Goal: Check status: Check status

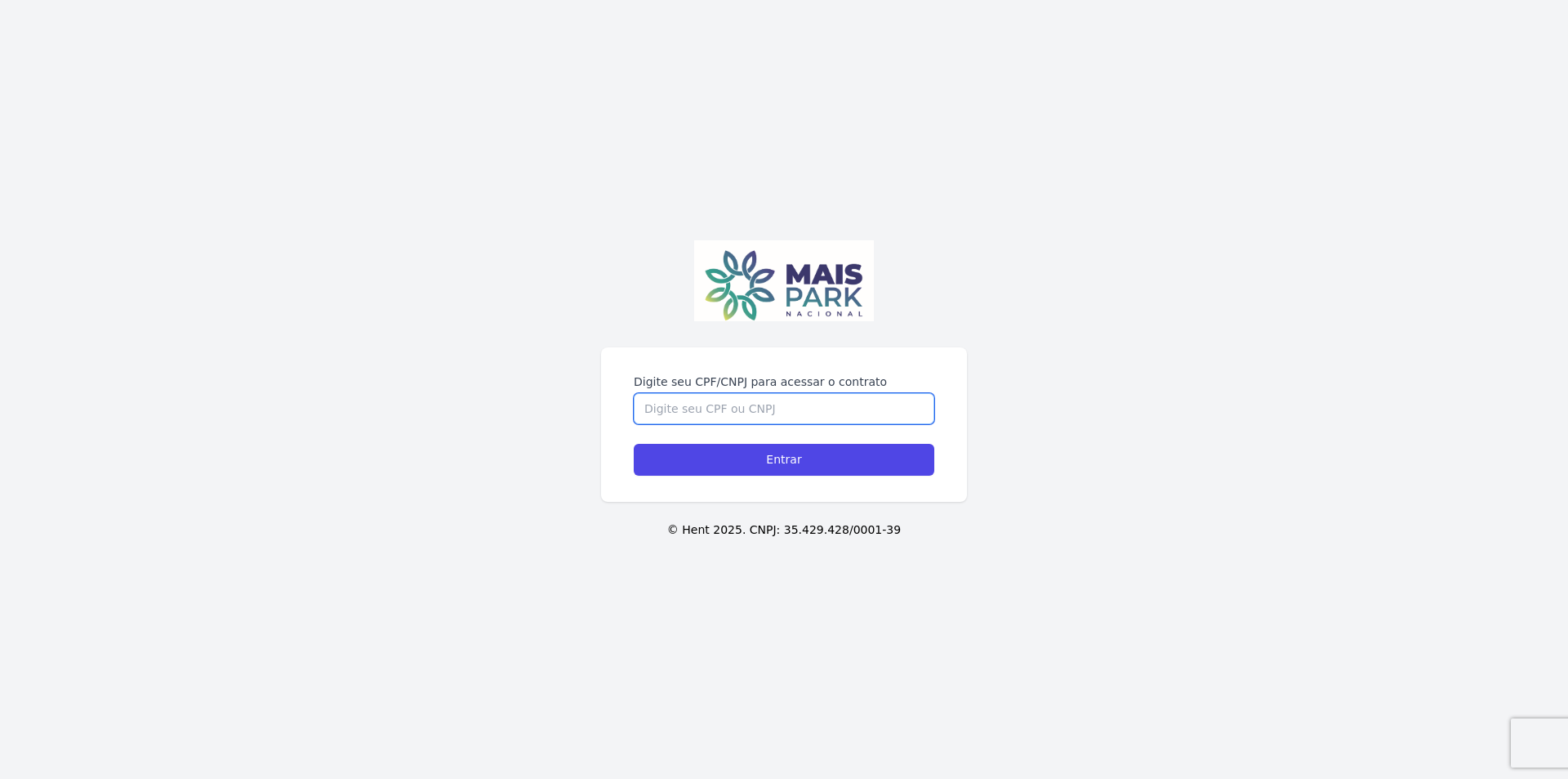
click at [796, 402] on input "Digite seu CPF/CNPJ para acessar o contrato" at bounding box center [784, 408] width 300 height 31
click at [794, 403] on input "Digite seu CPF/CNPJ para acessar o contrato" at bounding box center [784, 408] width 300 height 31
type input "02090191660"
click at [634, 443] on input "Entrar" at bounding box center [784, 459] width 300 height 32
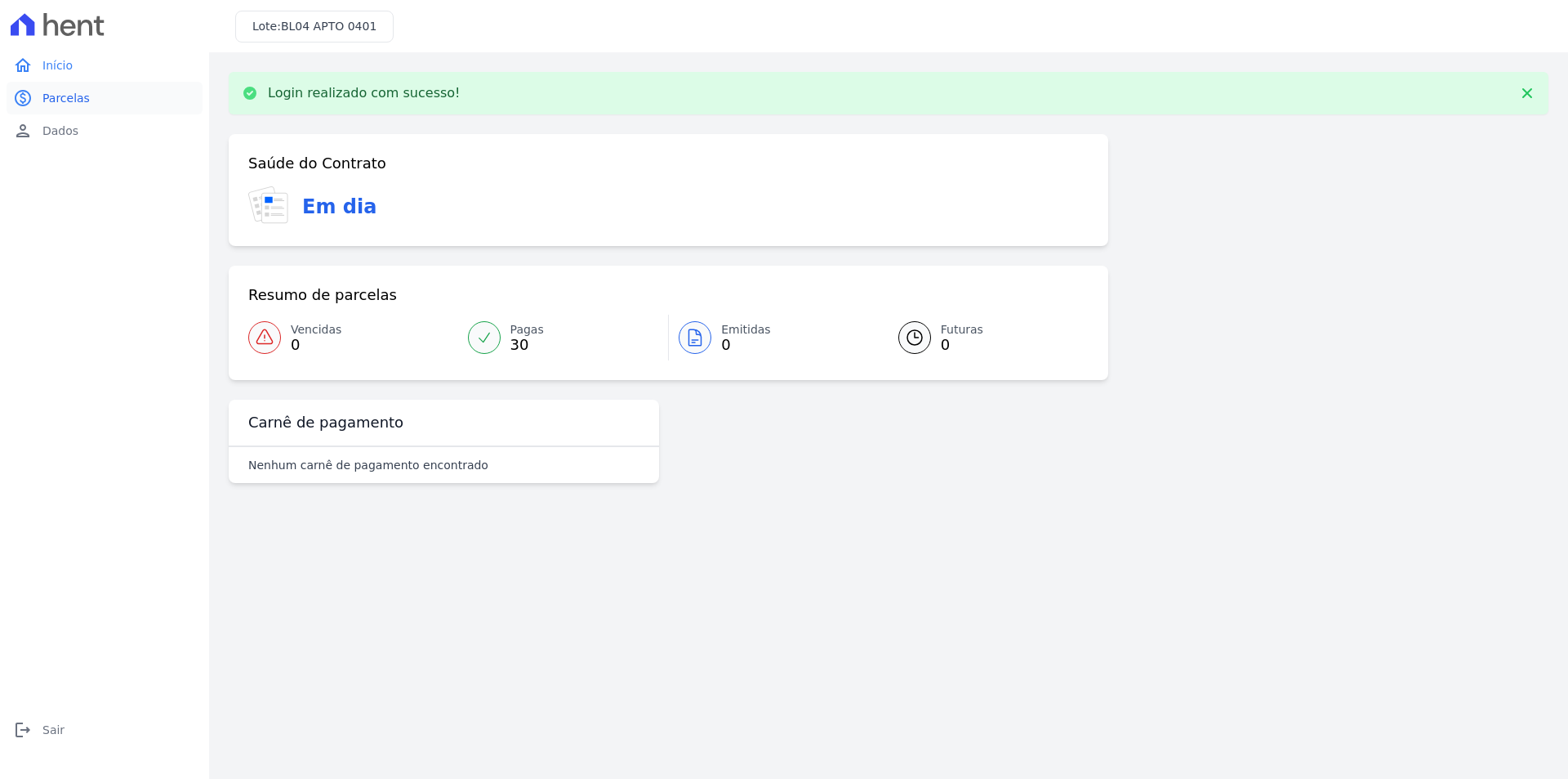
click at [81, 105] on span "Parcelas" at bounding box center [66, 98] width 48 height 17
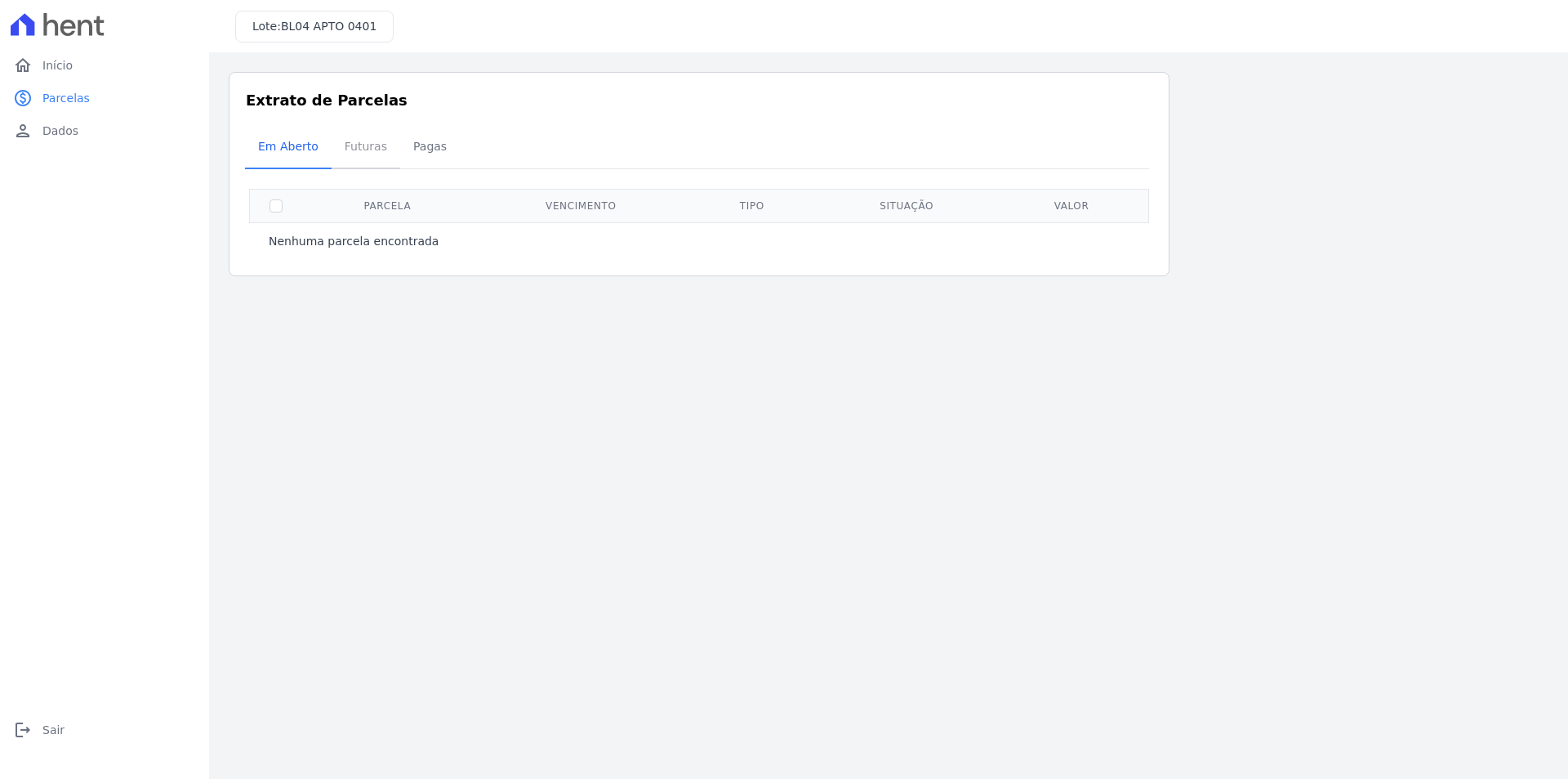
click at [357, 156] on span "Futuras" at bounding box center [366, 146] width 62 height 33
click at [363, 151] on span "Futuras" at bounding box center [366, 146] width 62 height 33
click at [426, 146] on span "Pagas" at bounding box center [430, 146] width 53 height 33
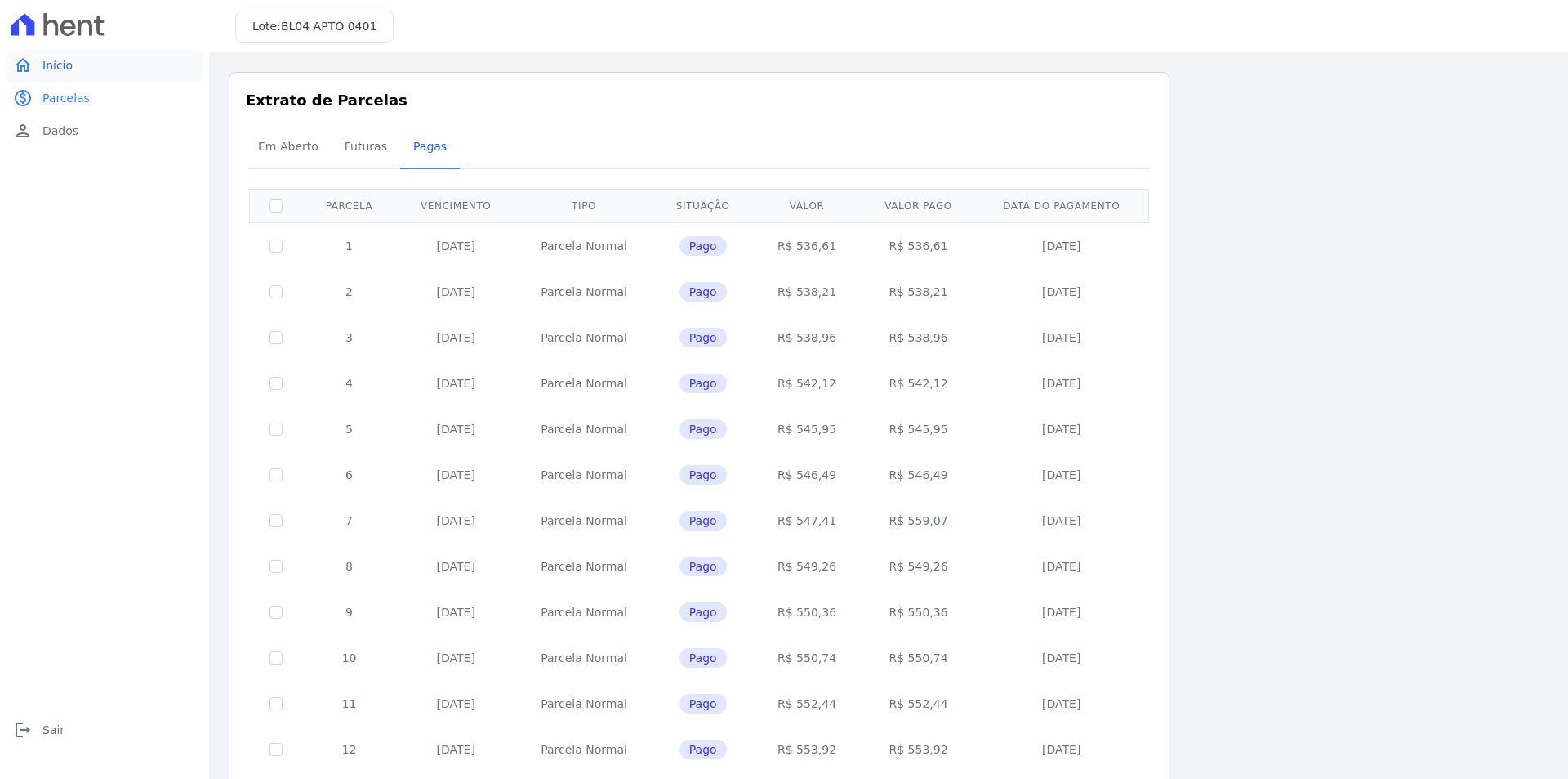
click at [72, 60] on link "home Início" at bounding box center [104, 65] width 196 height 33
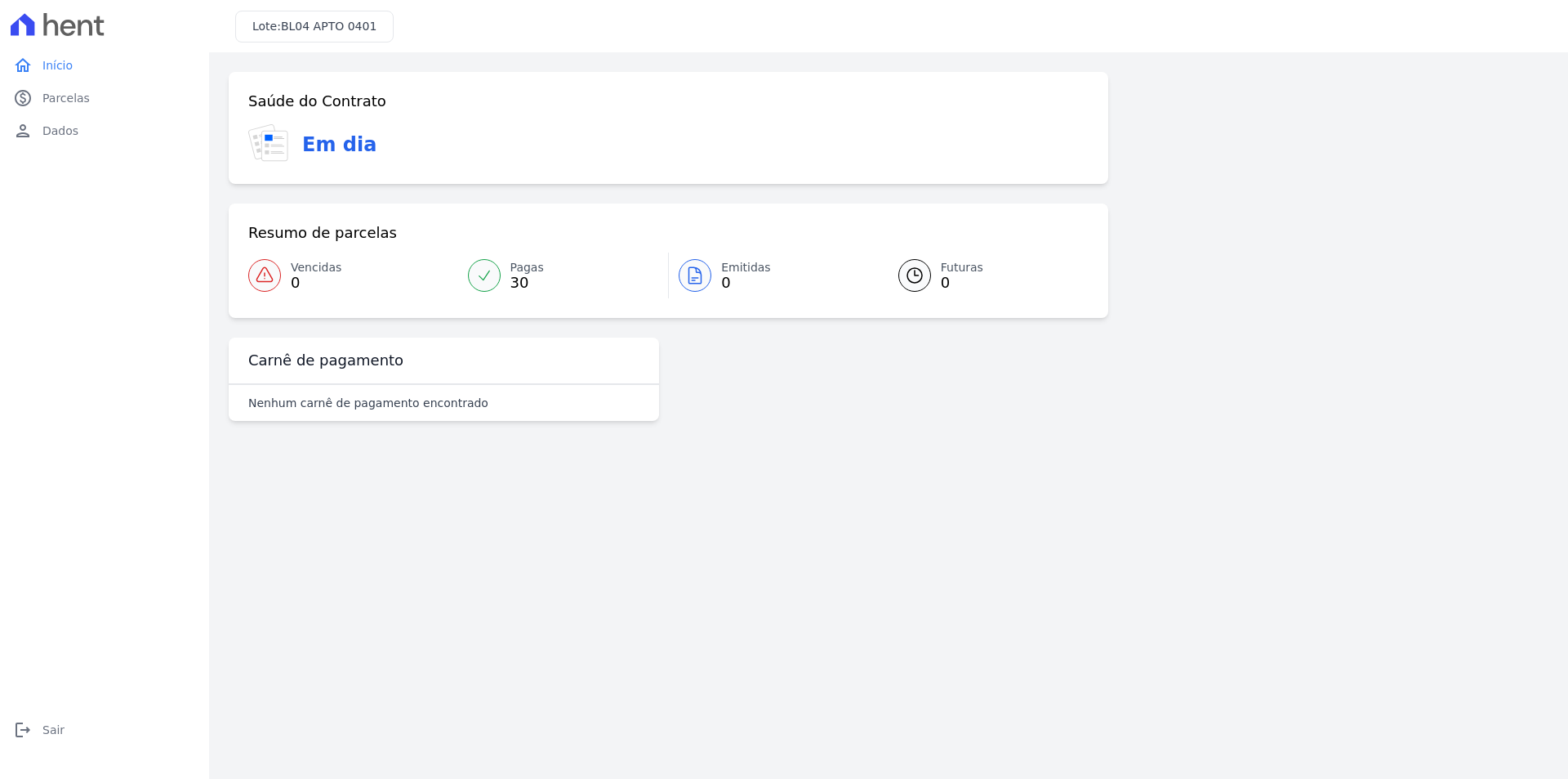
drag, startPoint x: 325, startPoint y: 155, endPoint x: 298, endPoint y: 140, distance: 30.9
click at [313, 150] on h3 "Em dia" at bounding box center [339, 144] width 74 height 29
click at [73, 127] on span "Dados" at bounding box center [60, 131] width 36 height 17
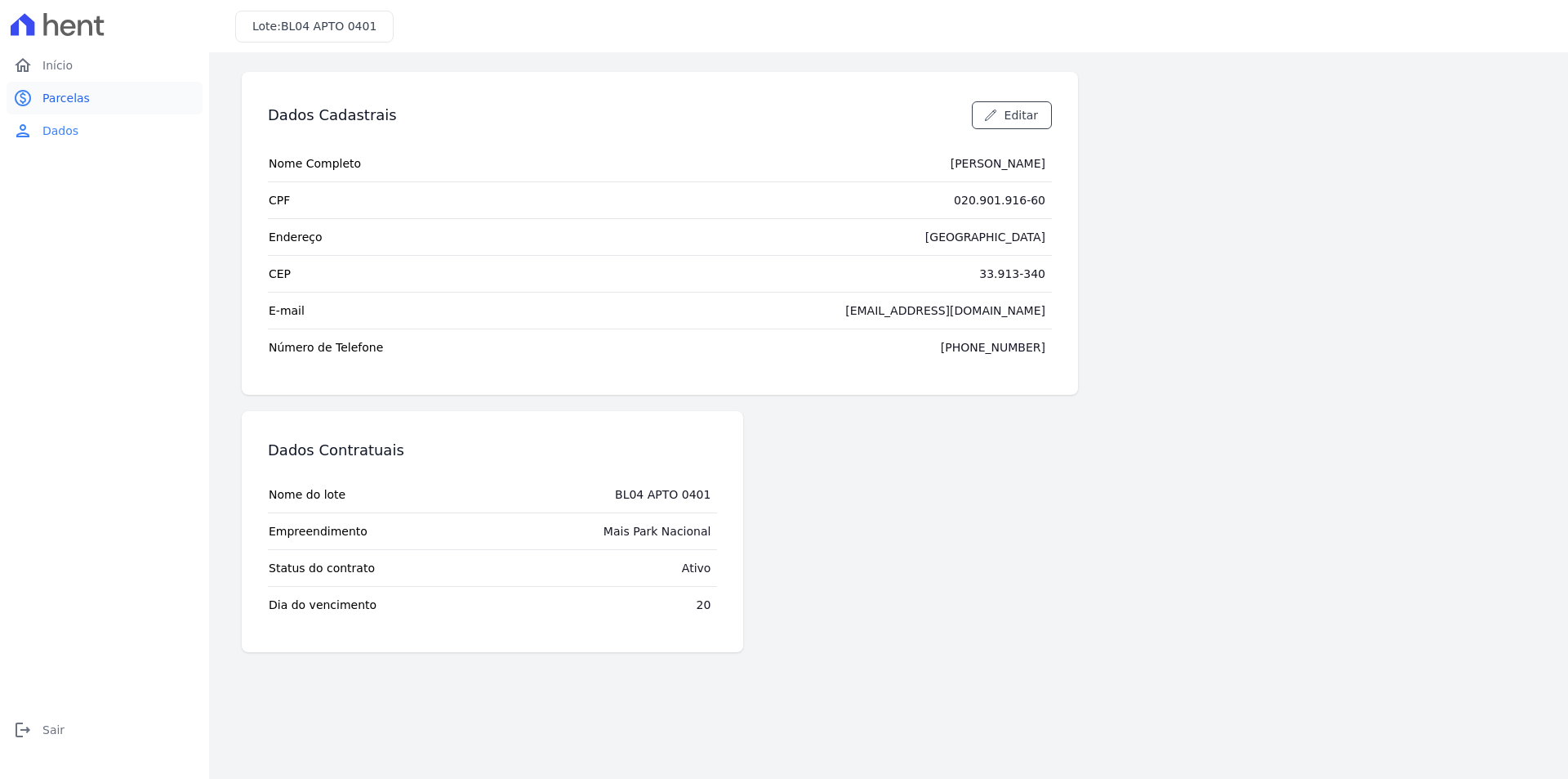
click at [63, 83] on link "paid Parcelas" at bounding box center [104, 98] width 196 height 33
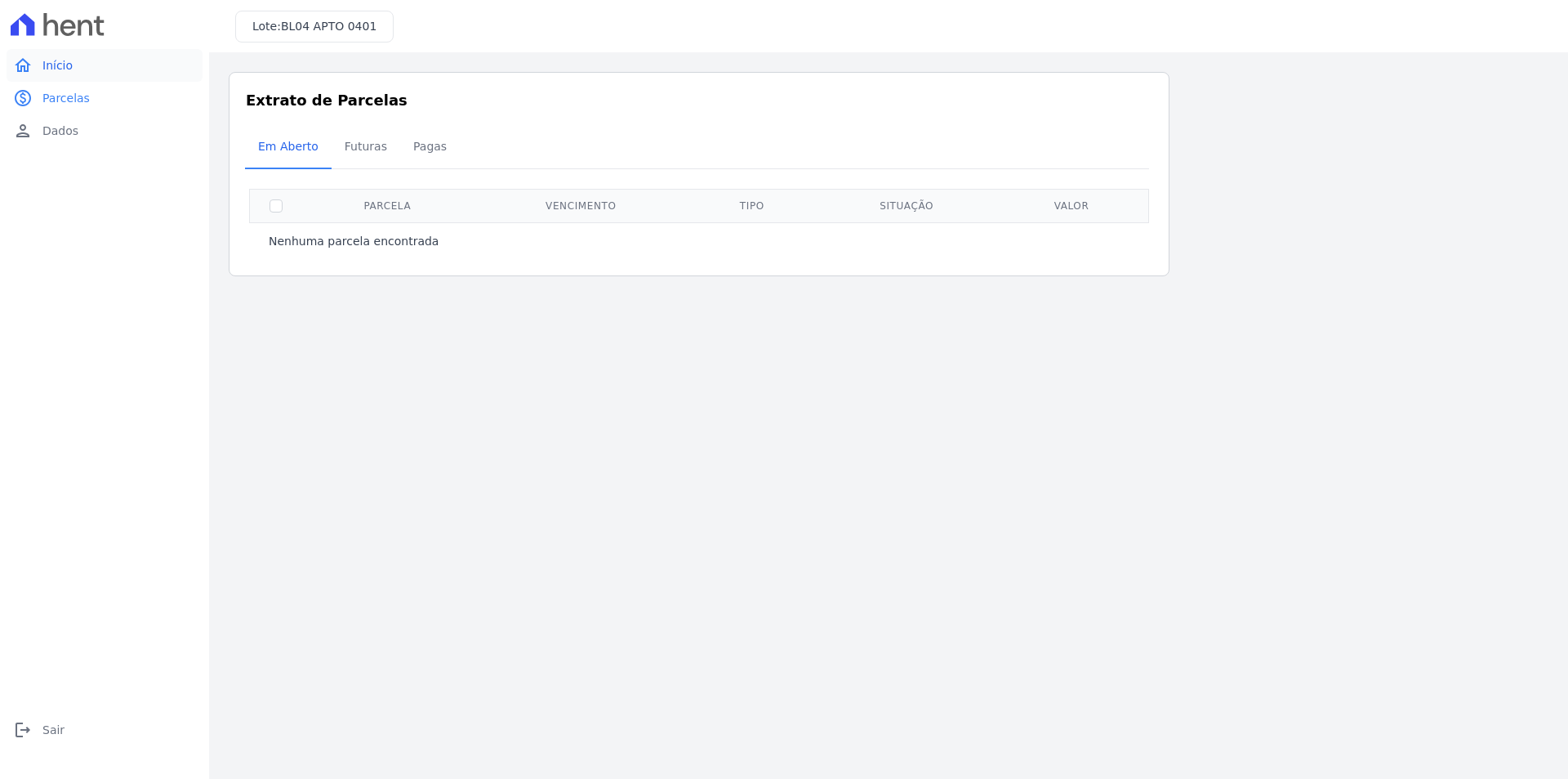
click at [62, 67] on span "Início" at bounding box center [57, 65] width 30 height 17
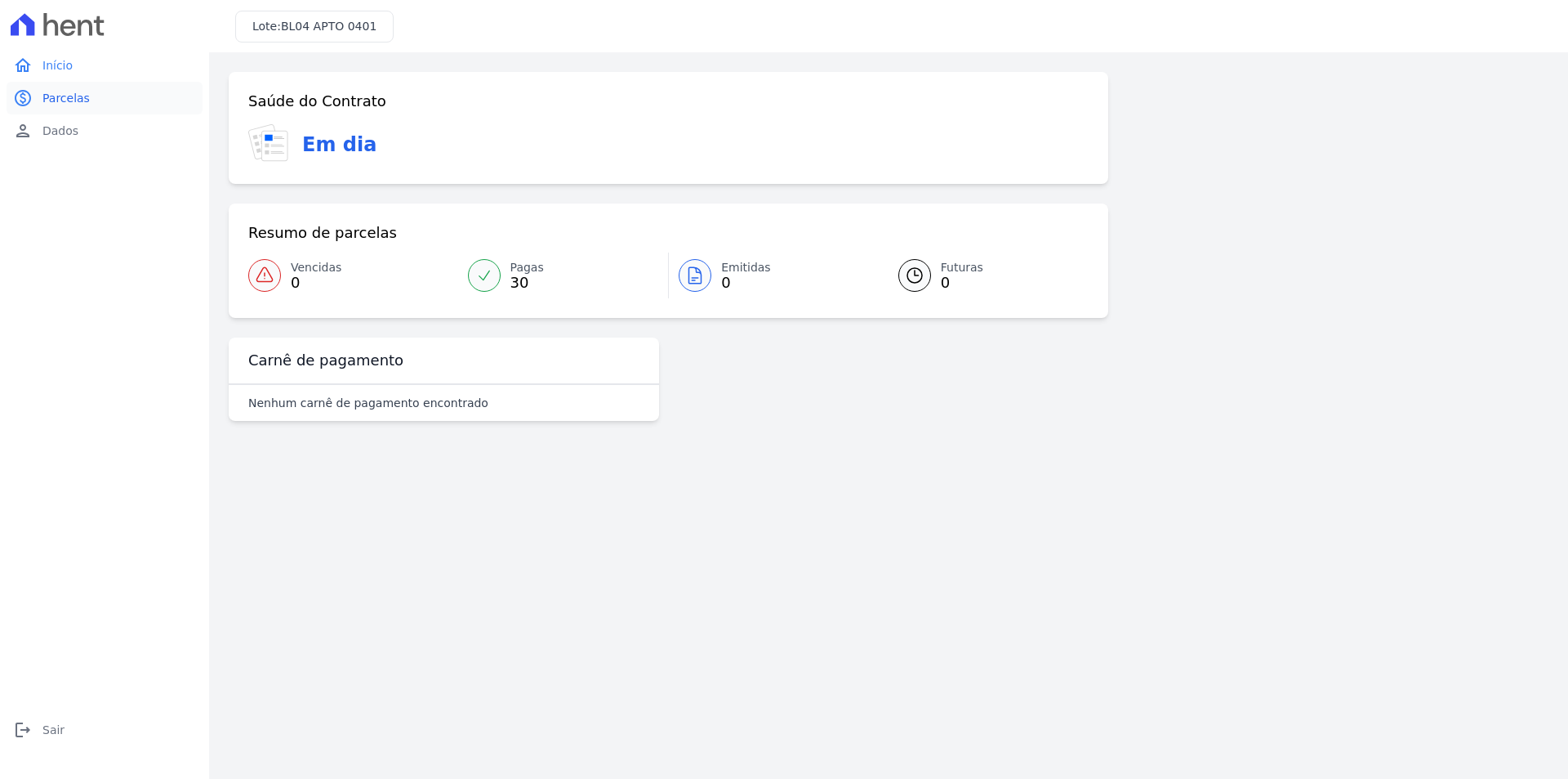
click at [129, 89] on link "paid Parcelas" at bounding box center [104, 98] width 196 height 33
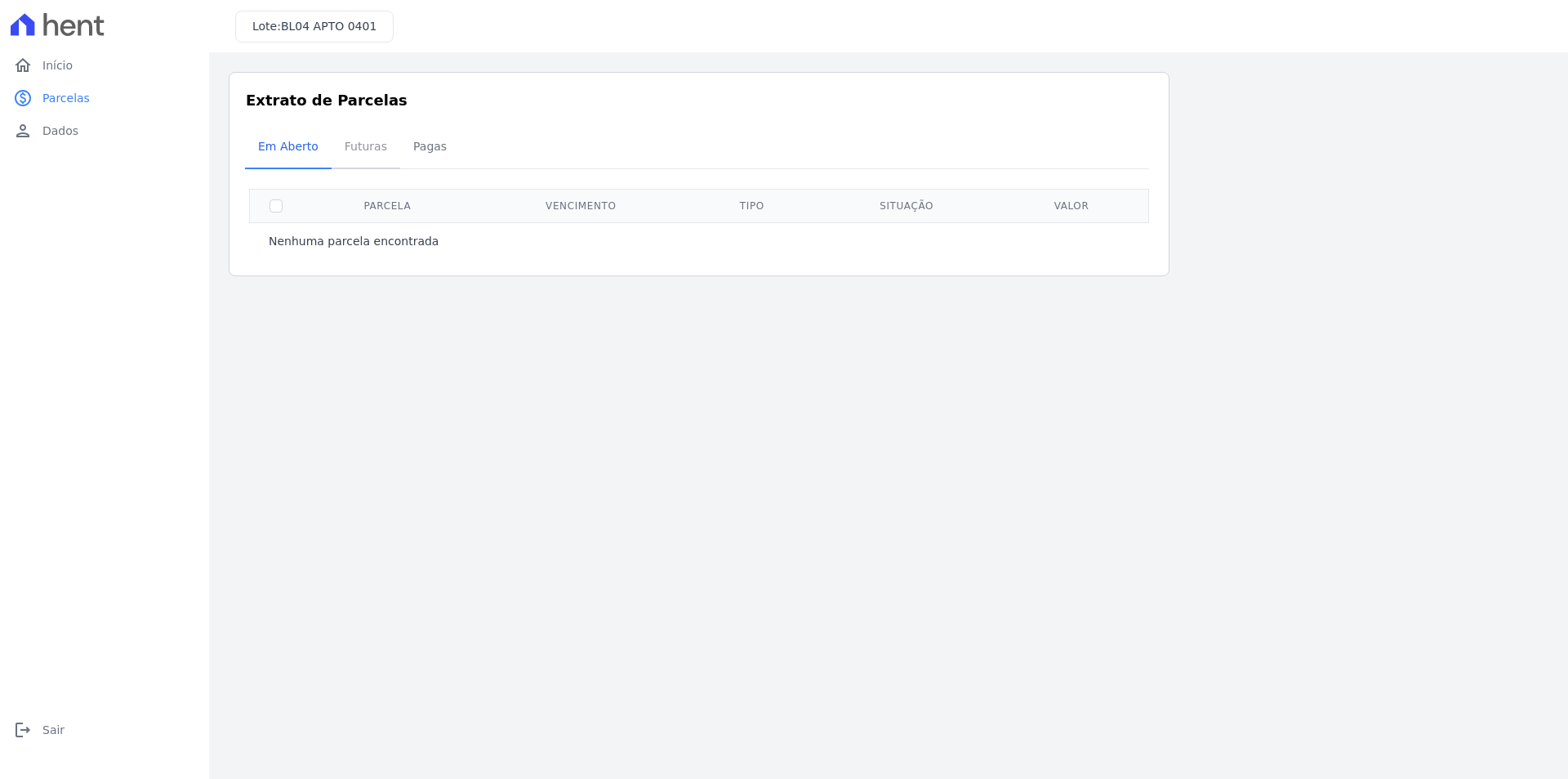
click at [371, 145] on span "Futuras" at bounding box center [366, 146] width 62 height 33
click at [415, 147] on span "Pagas" at bounding box center [430, 146] width 53 height 33
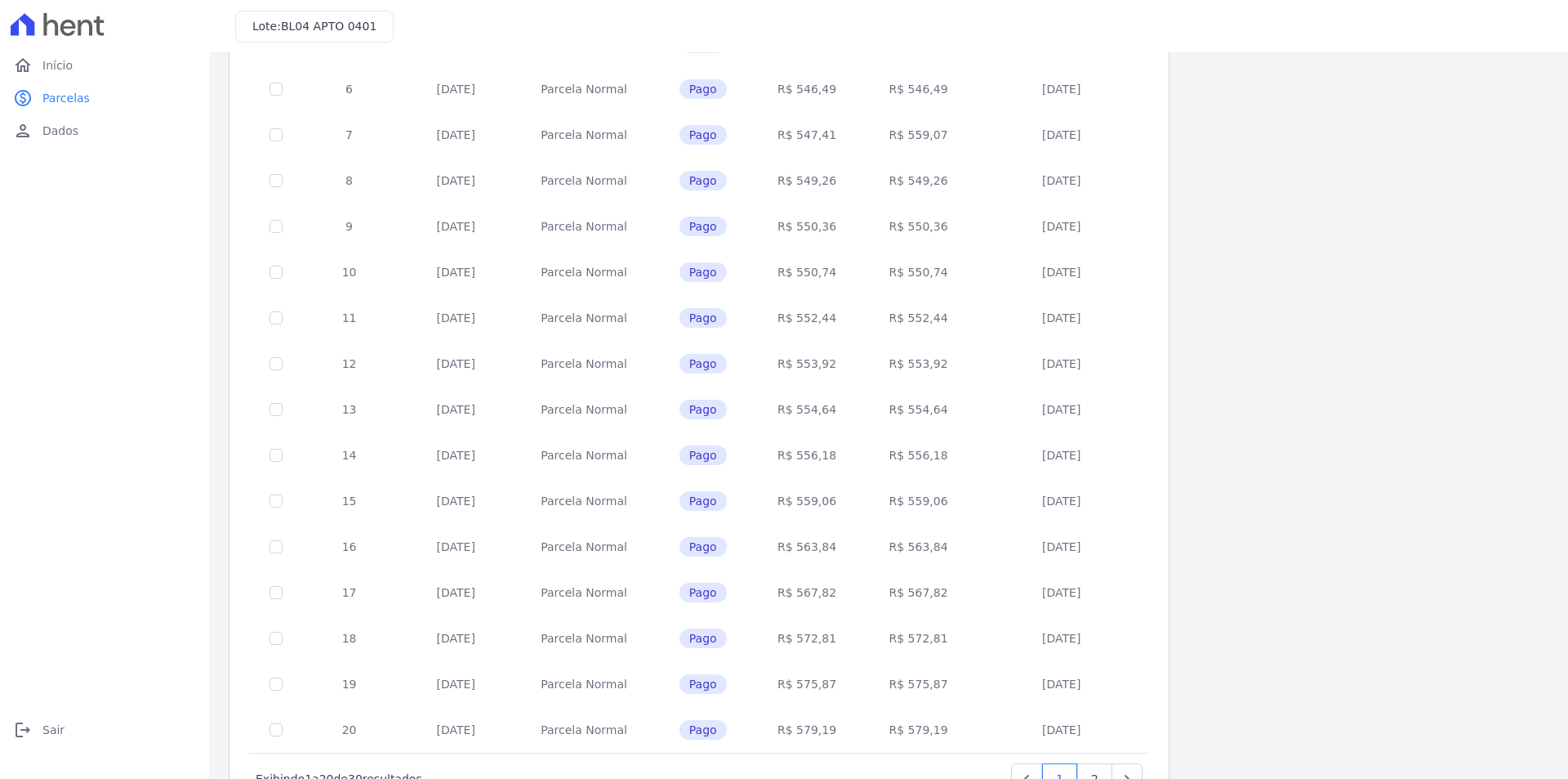
scroll to position [454, 0]
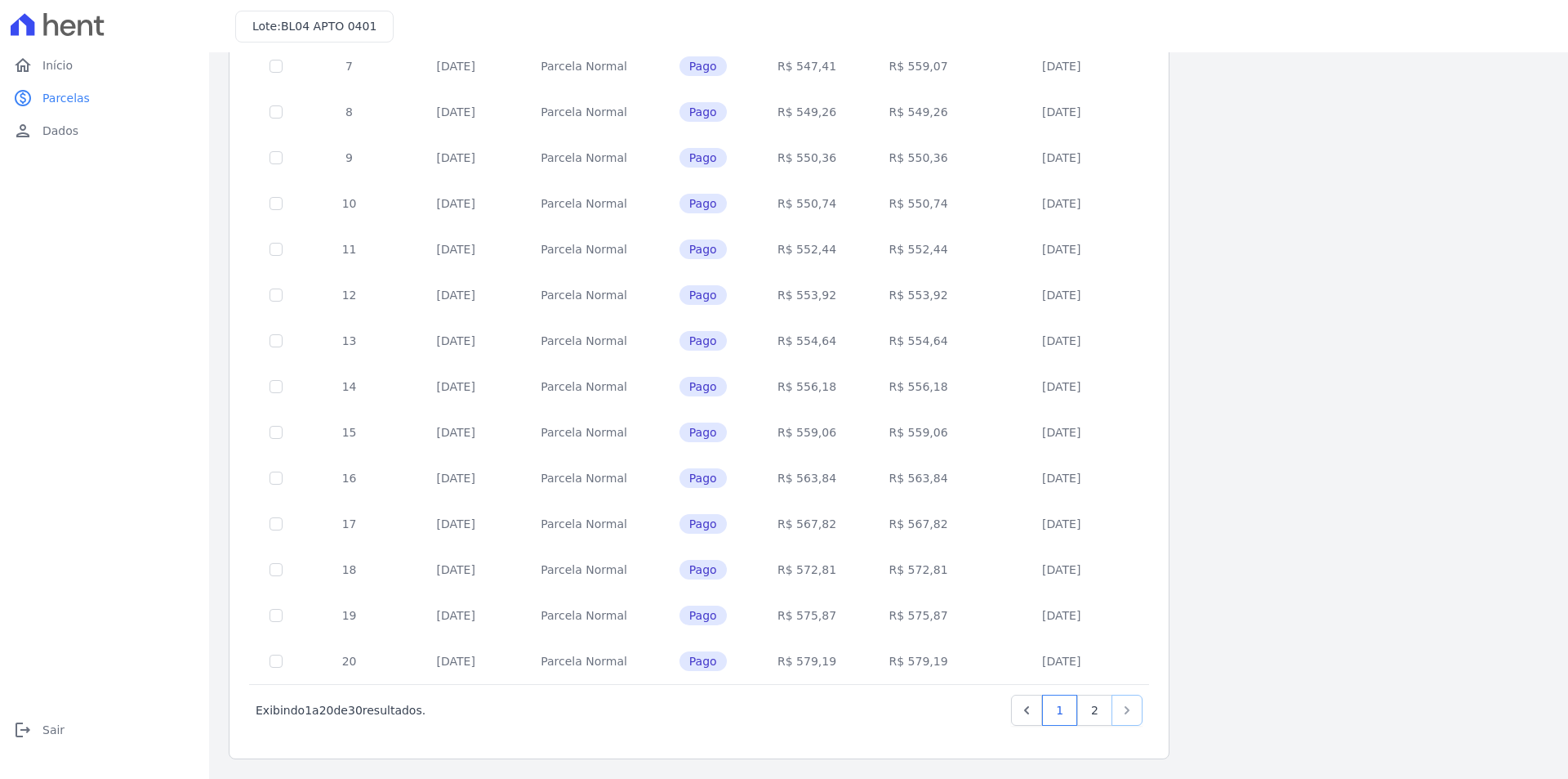
click at [1124, 706] on icon "Next" at bounding box center [1127, 710] width 17 height 17
